Goal: Task Accomplishment & Management: Manage account settings

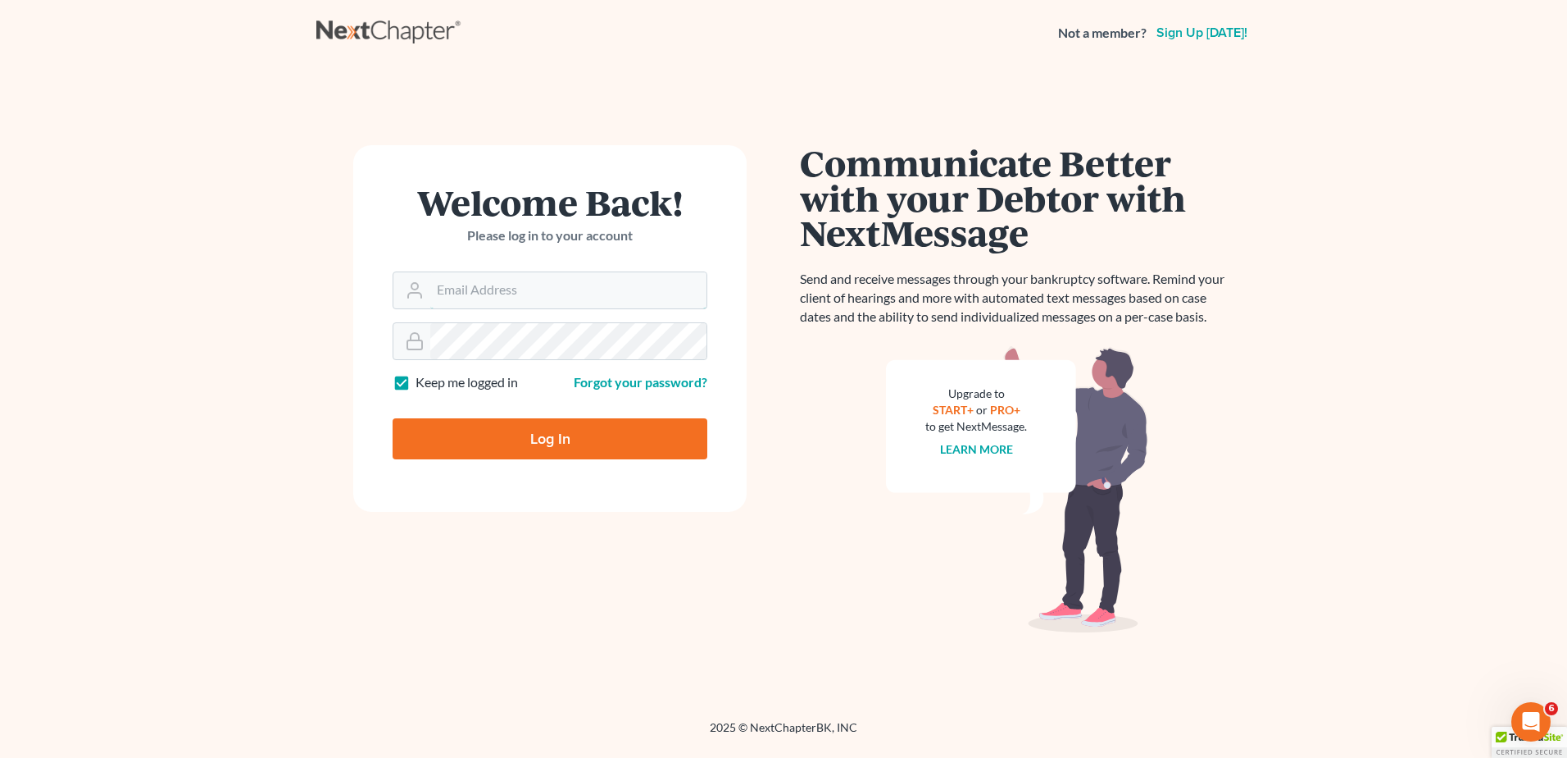
type input "kcase@wellerlegalgroup.com"
click at [566, 440] on input "Log In" at bounding box center [550, 438] width 315 height 41
type input "Thinking..."
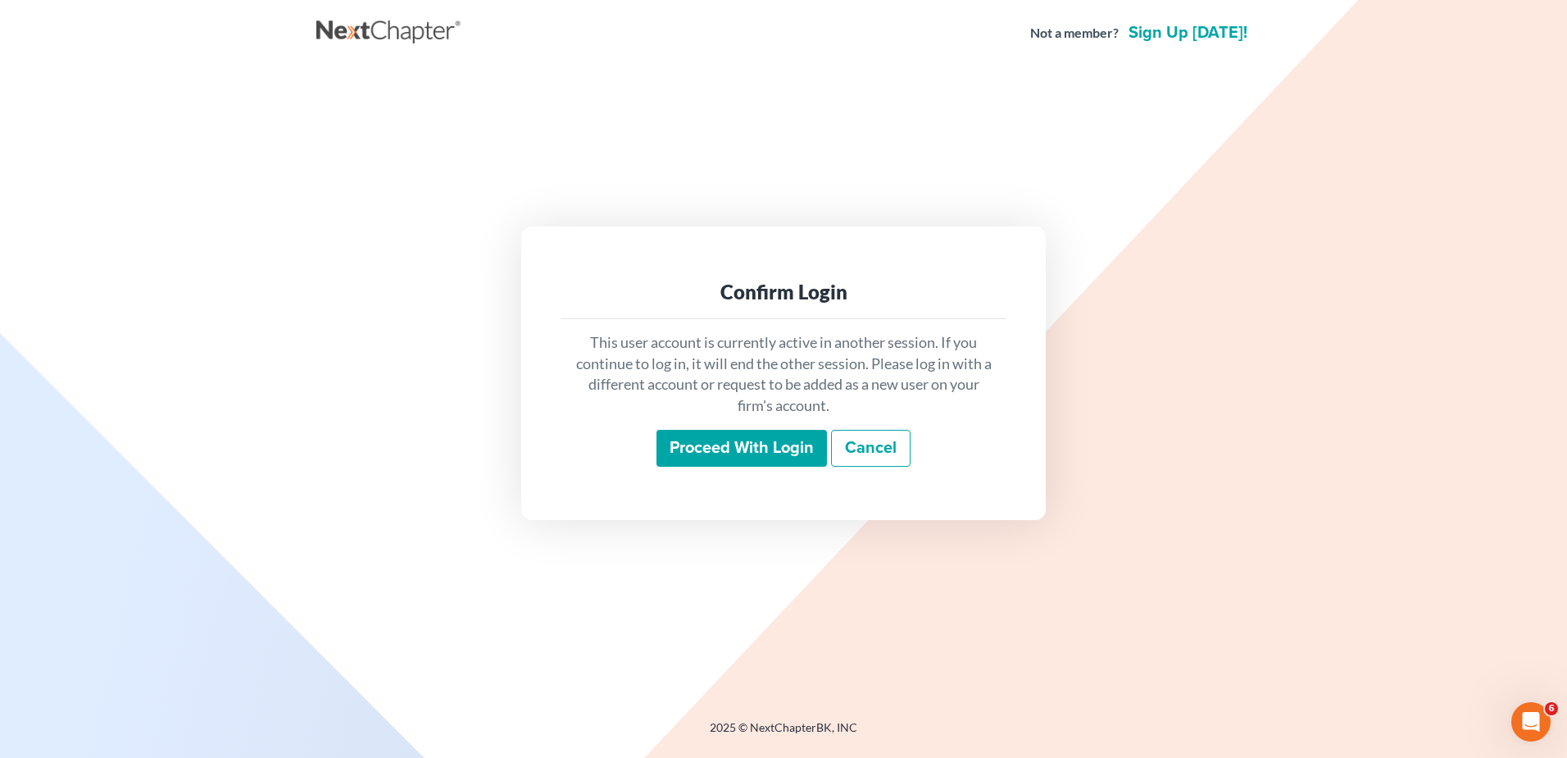
click at [801, 443] on input "Proceed with login" at bounding box center [742, 449] width 171 height 38
